Goal: Navigation & Orientation: Go to known website

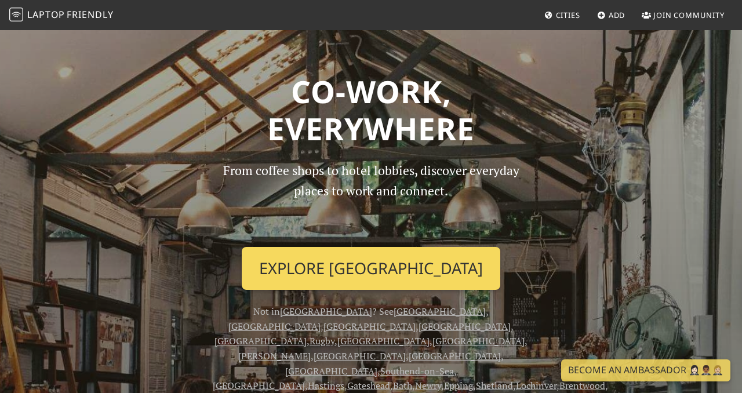
click at [361, 273] on link "Explore London" at bounding box center [371, 268] width 259 height 43
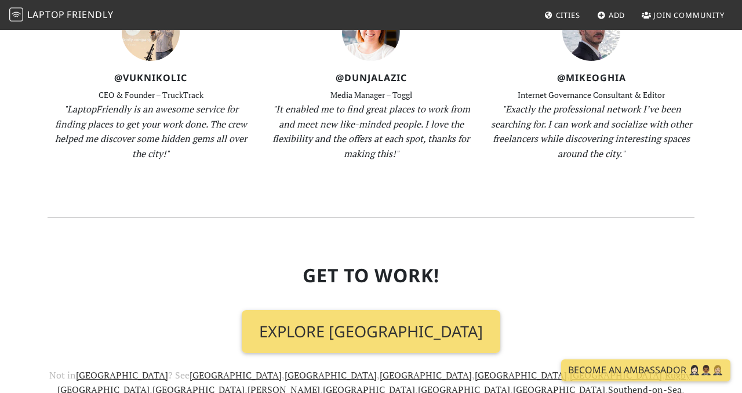
scroll to position [1483, 0]
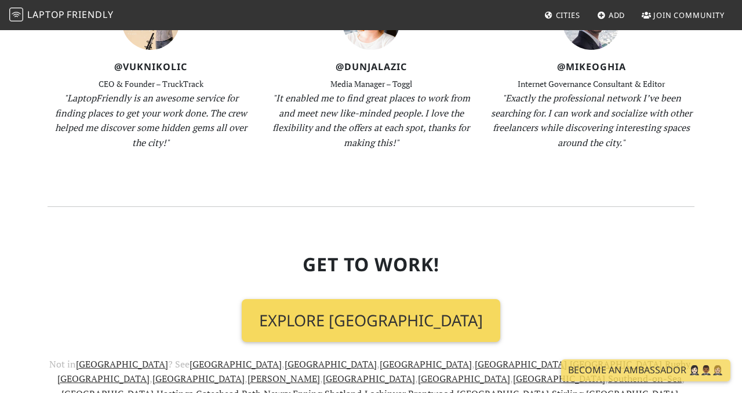
click at [403, 299] on link "Explore London" at bounding box center [371, 320] width 259 height 43
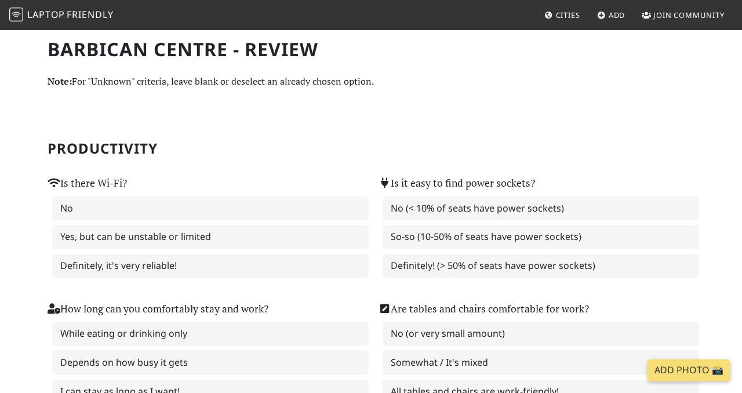
click at [58, 10] on span "Laptop" at bounding box center [46, 14] width 38 height 13
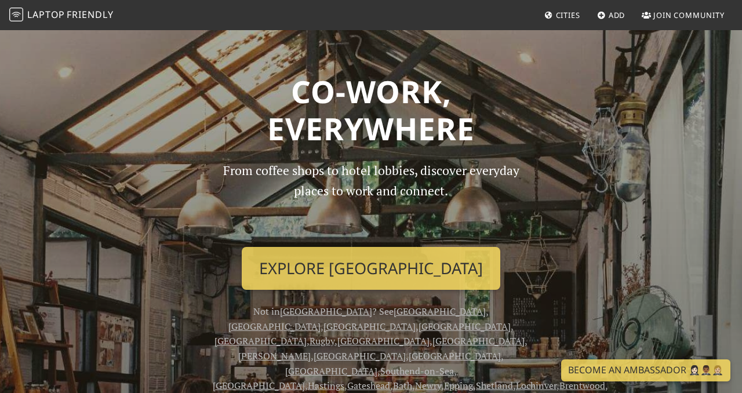
click at [652, 23] on link "Join Community" at bounding box center [683, 15] width 92 height 21
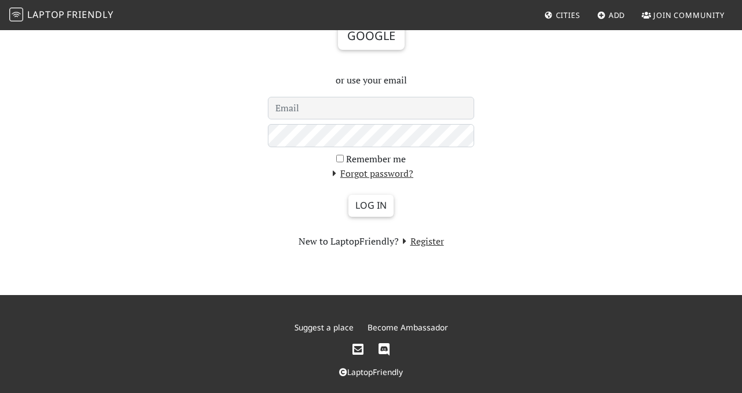
scroll to position [143, 0]
